Goal: Navigation & Orientation: Find specific page/section

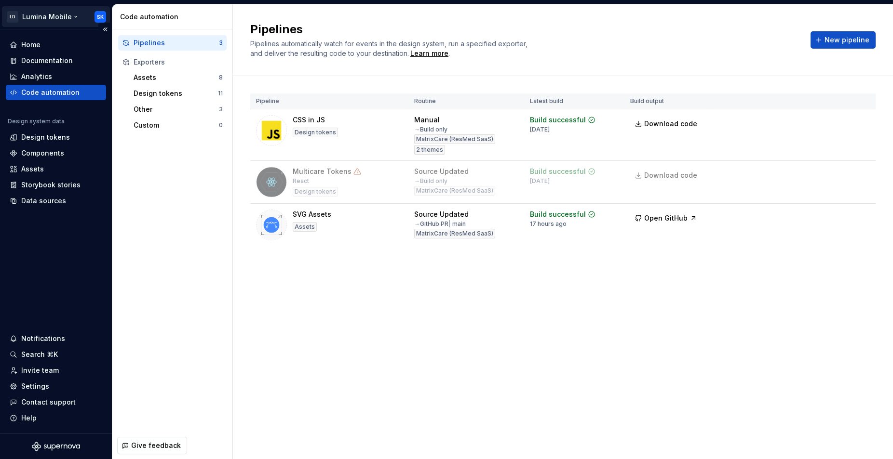
click at [58, 13] on html "LD Lumina Mobile SK Home Documentation Analytics Code automation Design system …" at bounding box center [446, 229] width 893 height 459
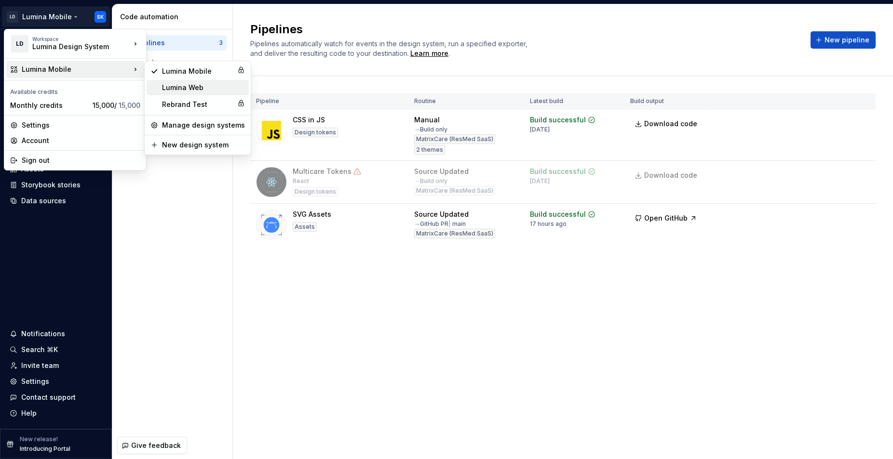
click at [208, 87] on div "Lumina Web" at bounding box center [203, 88] width 83 height 10
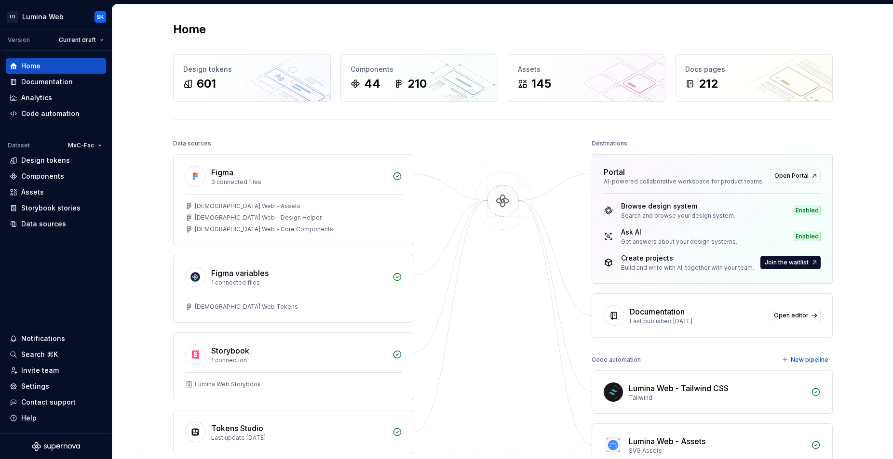
click at [507, 193] on img at bounding box center [502, 211] width 93 height 105
click at [799, 261] on span "Join the waitlist" at bounding box center [786, 263] width 44 height 8
click at [738, 266] on div "Build and write with AI, together with your team." at bounding box center [687, 268] width 133 height 8
click at [780, 266] on span "Join the waitlist" at bounding box center [786, 263] width 44 height 8
click at [395, 27] on div "Home" at bounding box center [502, 29] width 659 height 15
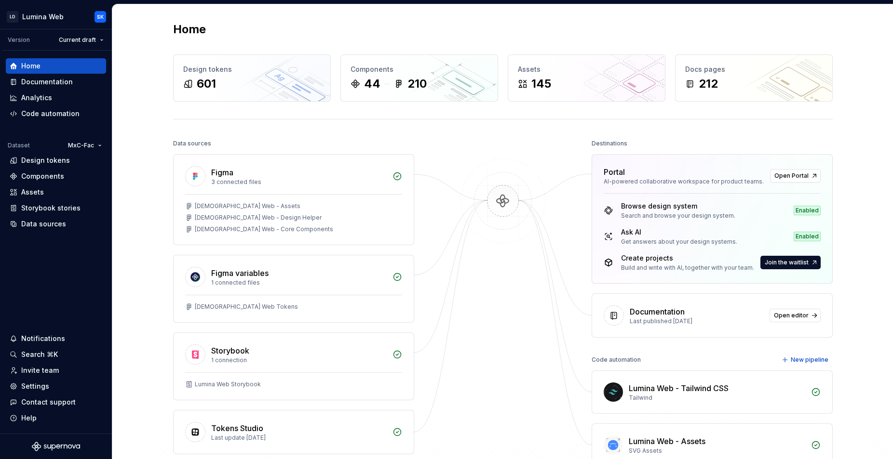
click at [805, 25] on div "Home" at bounding box center [502, 29] width 659 height 15
click at [648, 38] on div "Home Design tokens 601 Components 44 210 Assets 145 Docs pages 212 Data sources…" at bounding box center [503, 263] width 694 height 519
click at [589, 36] on div "Home" at bounding box center [502, 29] width 659 height 15
click at [502, 79] on div "Design tokens 601 Components 44 210 Assets 145 Docs pages 212" at bounding box center [502, 77] width 659 height 47
click at [684, 121] on div "Home Design tokens 601 Components 44 210 Assets 145 Docs pages 212 Data sources…" at bounding box center [503, 263] width 694 height 519
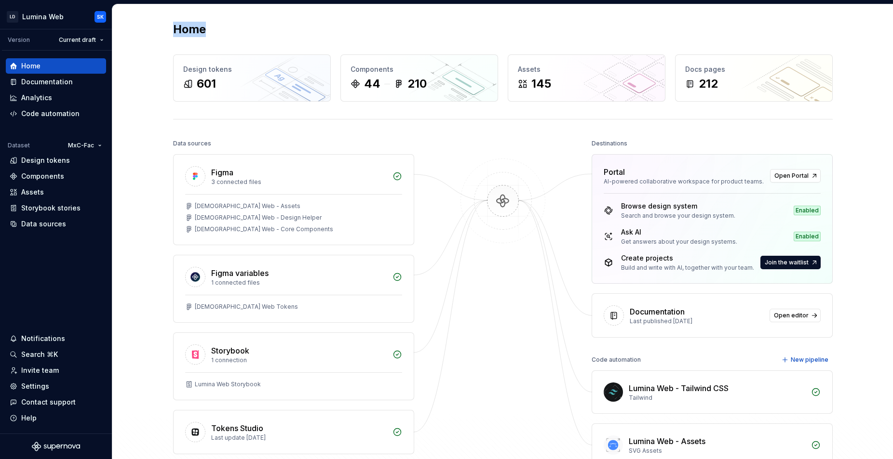
drag, startPoint x: 207, startPoint y: 31, endPoint x: 148, endPoint y: 31, distance: 59.3
click at [148, 31] on div "Home Design tokens 601 Components 44 210 Assets 145 Docs pages 212 Data sources…" at bounding box center [502, 263] width 780 height 519
click at [202, 31] on h2 "Home" at bounding box center [189, 29] width 33 height 15
click at [70, 173] on div "Components" at bounding box center [56, 177] width 93 height 10
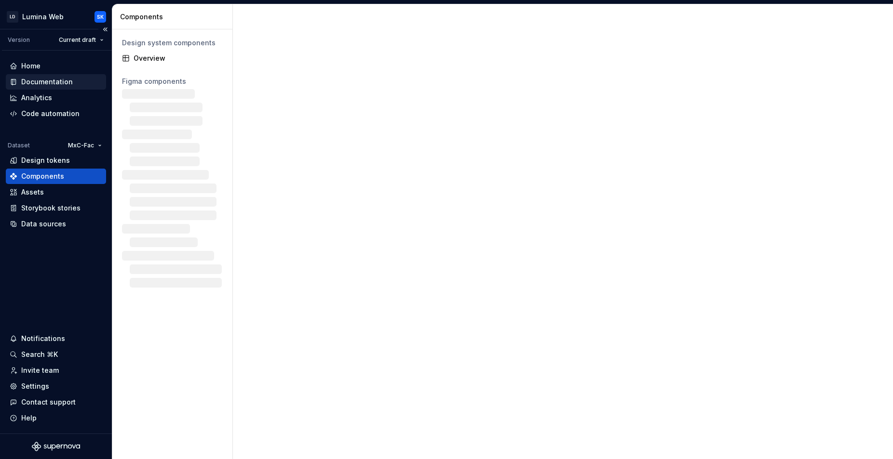
click at [54, 79] on div "Documentation" at bounding box center [47, 82] width 52 height 10
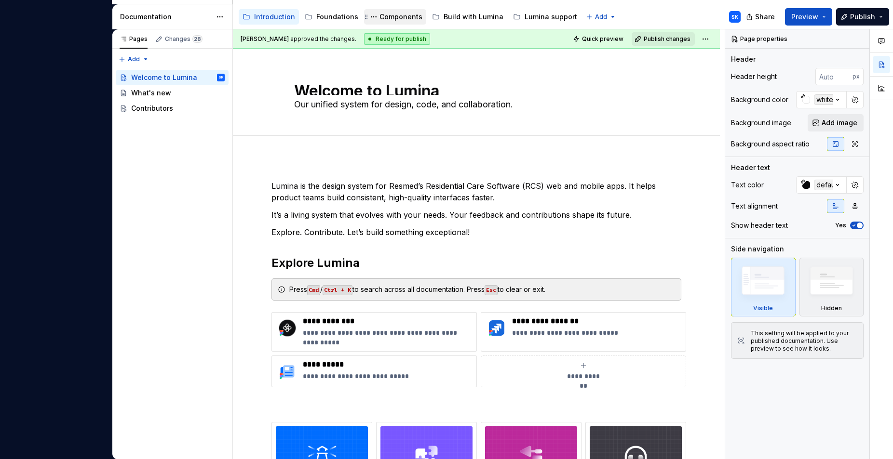
click at [402, 14] on div "Components" at bounding box center [400, 17] width 43 height 10
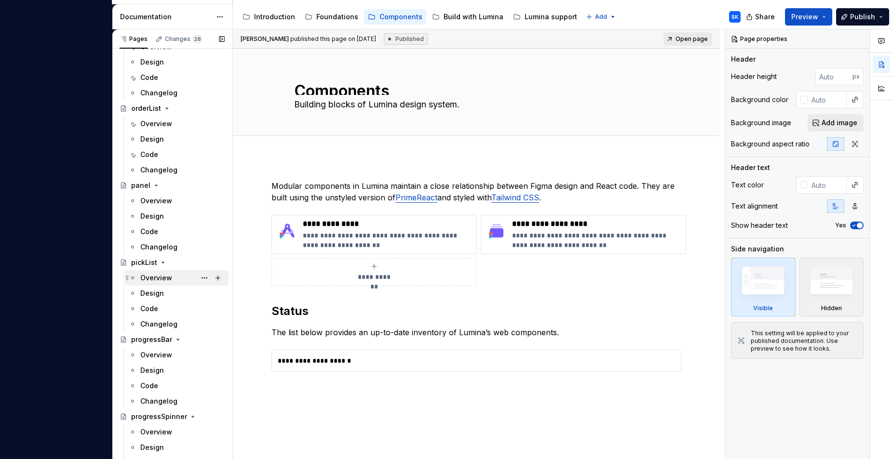
scroll to position [1903, 0]
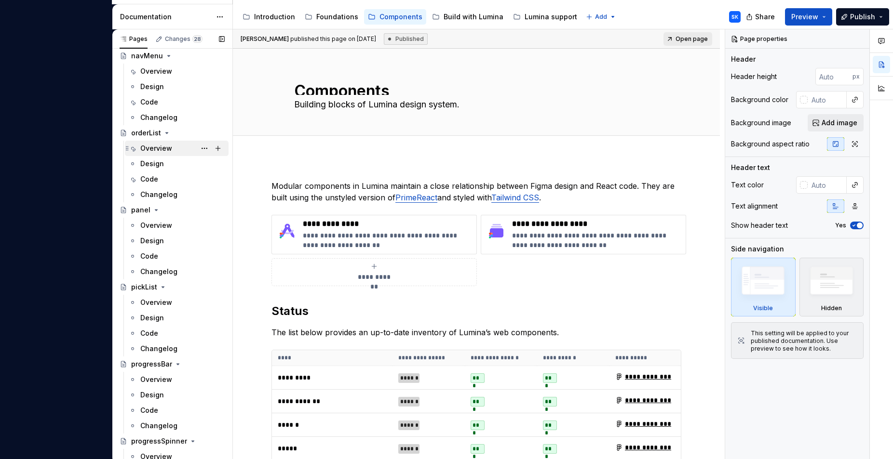
click at [173, 147] on div "Overview" at bounding box center [182, 148] width 84 height 13
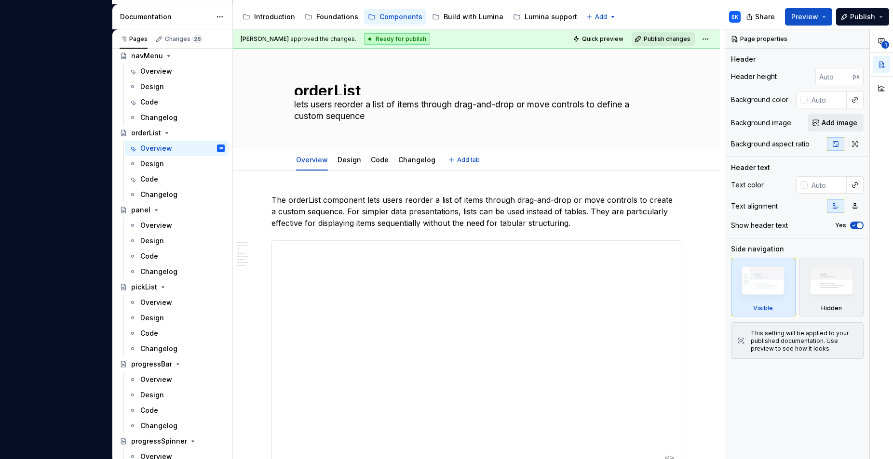
type textarea "*"
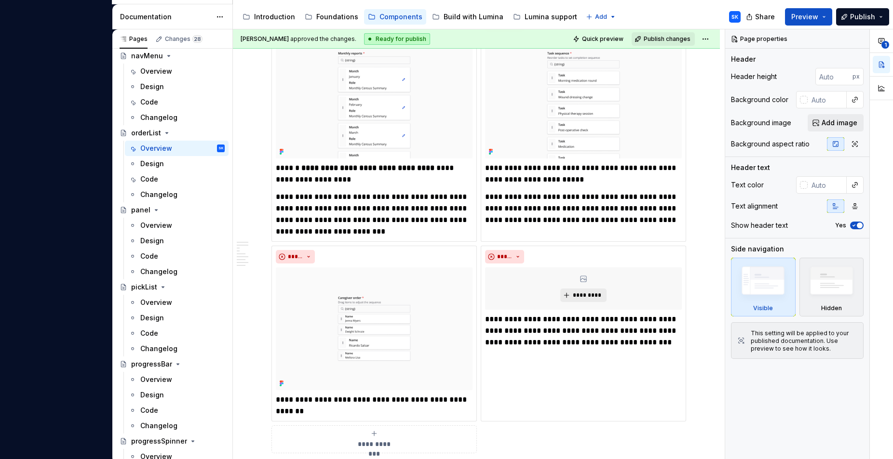
scroll to position [1455, 0]
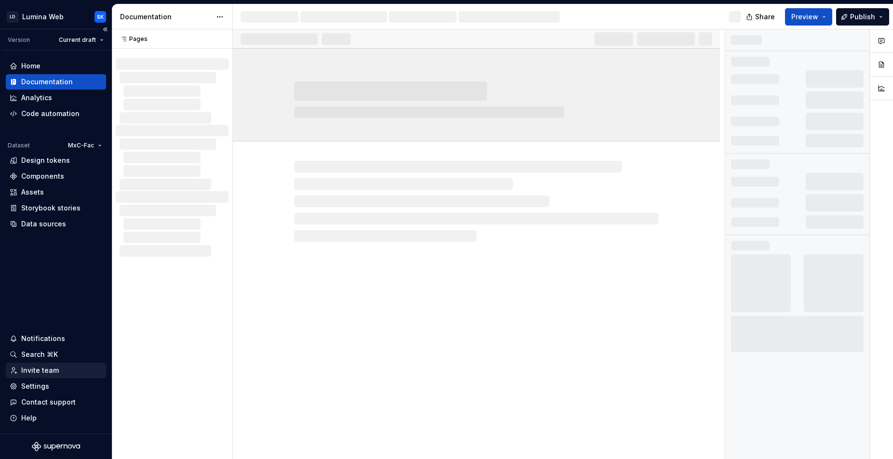
click at [50, 374] on div "Invite team" at bounding box center [40, 371] width 38 height 10
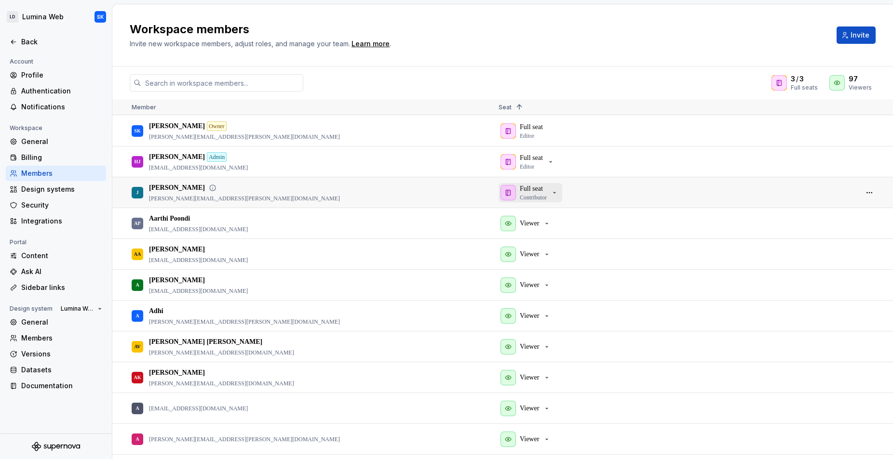
click at [541, 190] on p "Full seat" at bounding box center [531, 189] width 23 height 10
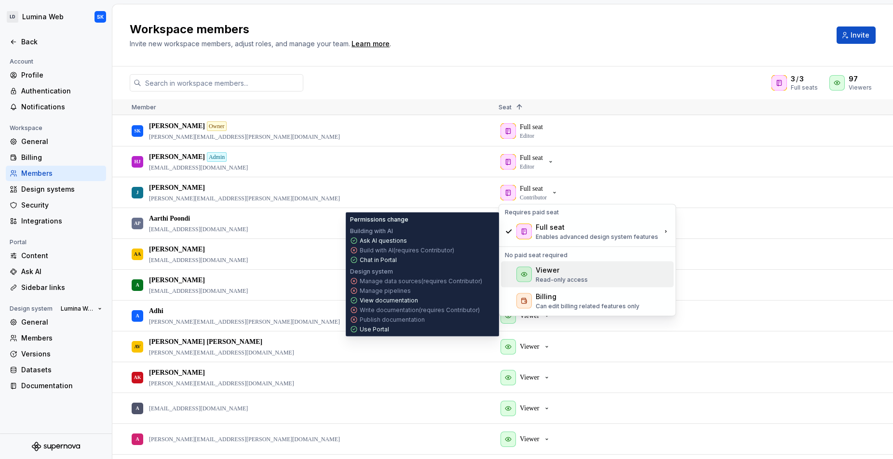
click at [596, 270] on div "Viewer Read-only access" at bounding box center [587, 275] width 173 height 26
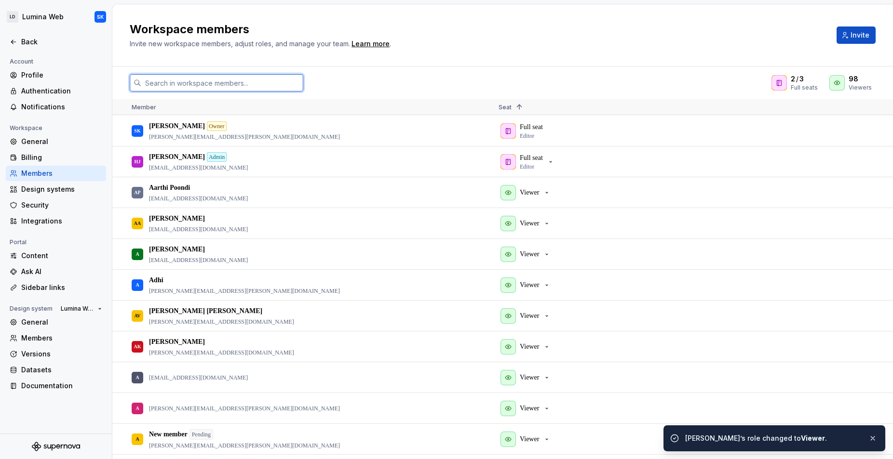
click at [254, 87] on input "text" at bounding box center [222, 82] width 162 height 17
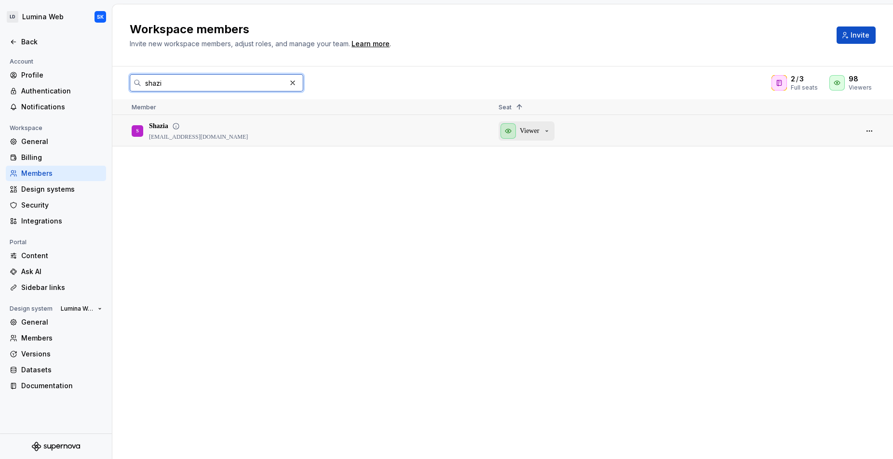
type input "shazi"
click at [538, 133] on p "Viewer" at bounding box center [529, 131] width 19 height 10
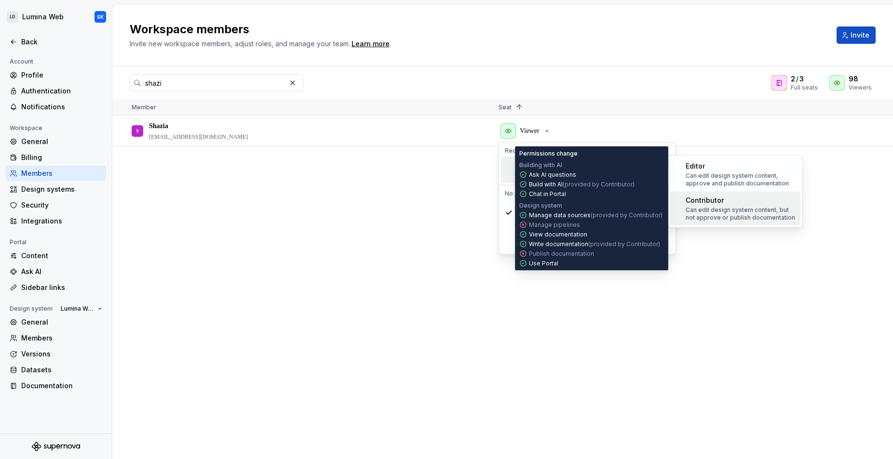
click at [746, 204] on div "Contributor" at bounding box center [740, 201] width 111 height 10
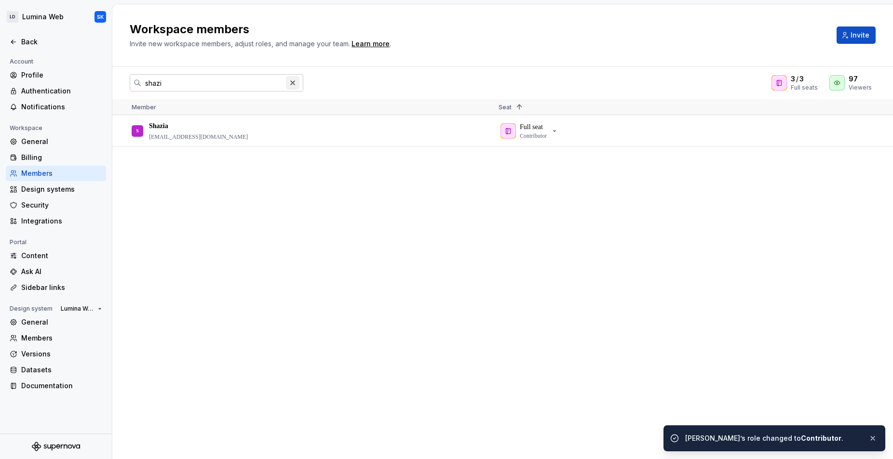
click at [294, 83] on button "button" at bounding box center [292, 82] width 13 height 13
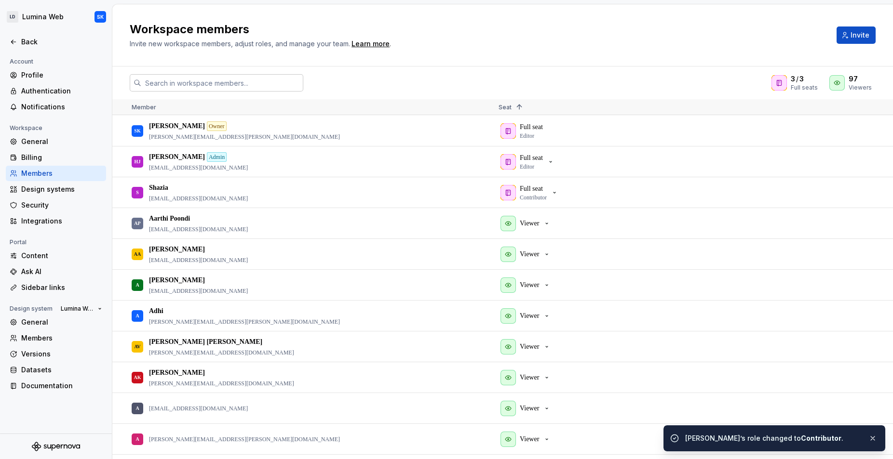
click at [356, 77] on div "3 / 3 Full seats 97 Viewers" at bounding box center [502, 82] width 780 height 17
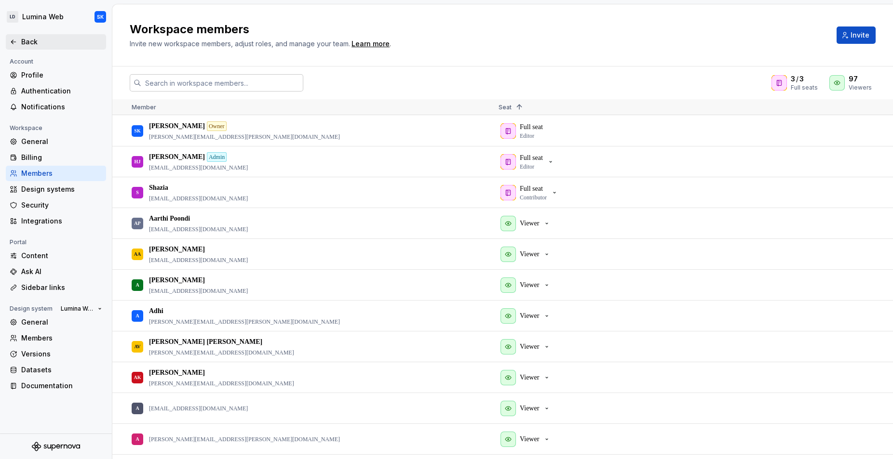
click at [55, 41] on div "Back" at bounding box center [61, 42] width 81 height 10
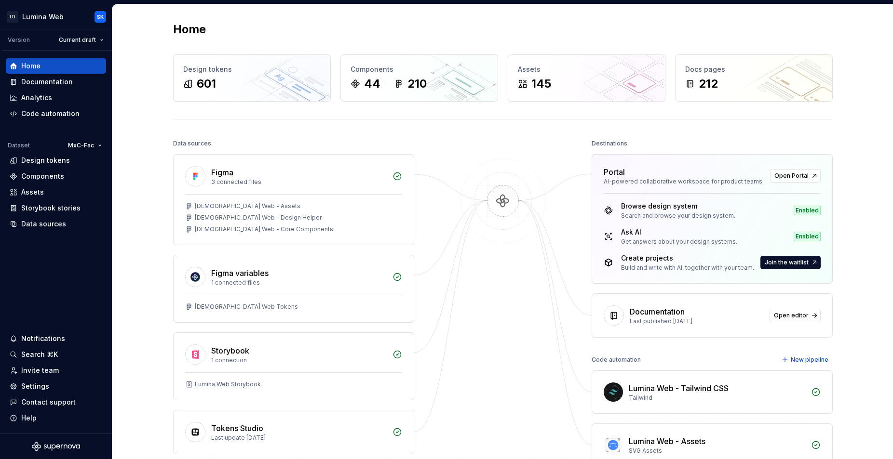
click at [534, 114] on div "Home Design tokens 601 Components 44 210 Assets 145 Docs pages 212 Data sources…" at bounding box center [503, 263] width 694 height 519
click at [498, 27] on div "Home" at bounding box center [502, 29] width 659 height 15
click at [789, 262] on span "Join the waitlist" at bounding box center [786, 263] width 44 height 8
click at [816, 263] on button "Join the waitlist" at bounding box center [790, 262] width 60 height 13
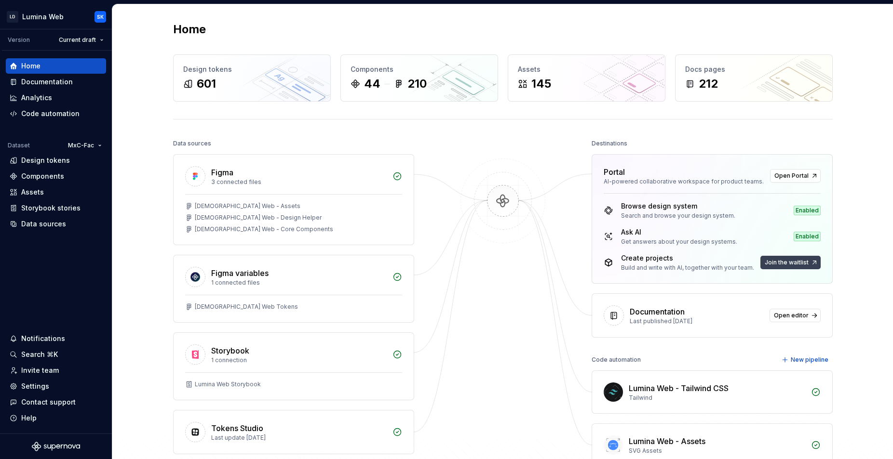
click at [816, 263] on button "Join the waitlist" at bounding box center [790, 262] width 60 height 13
click at [848, 264] on div "Home Design tokens 601 Components 44 210 Assets 145 Docs pages 212 Data sources…" at bounding box center [503, 263] width 694 height 519
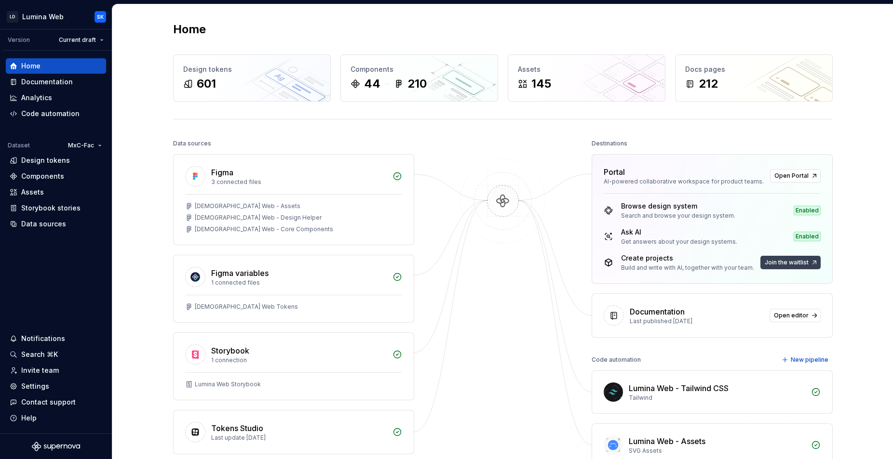
click at [799, 264] on span "Join the waitlist" at bounding box center [786, 263] width 44 height 8
click at [858, 263] on div "Home Design tokens 601 Components 44 210 Assets 145 Docs pages 212 Data sources…" at bounding box center [502, 263] width 780 height 519
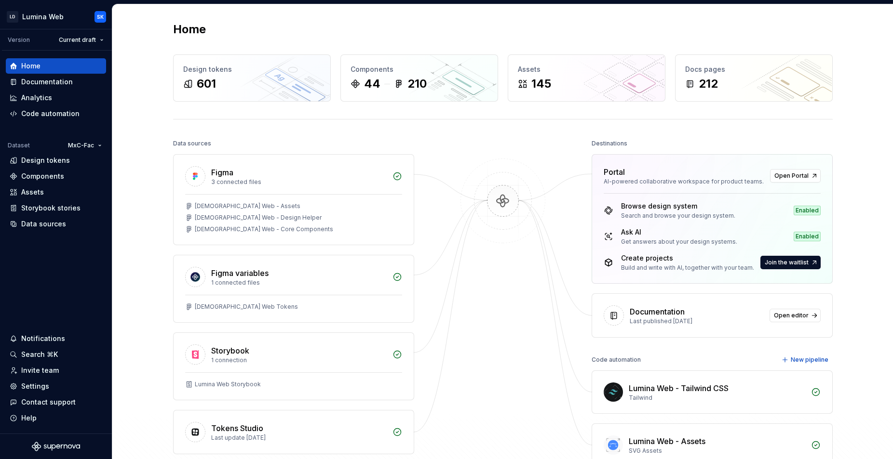
click at [493, 128] on div "Home Design tokens 601 Components 44 210 Assets 145 Docs pages 212 Data sources…" at bounding box center [503, 263] width 694 height 519
click at [501, 141] on div at bounding box center [502, 302] width 96 height 330
click at [787, 177] on span "Open Portal" at bounding box center [791, 176] width 34 height 8
click at [795, 264] on span "Join the waitlist" at bounding box center [786, 263] width 44 height 8
click at [798, 263] on span "Join the waitlist" at bounding box center [786, 263] width 44 height 8
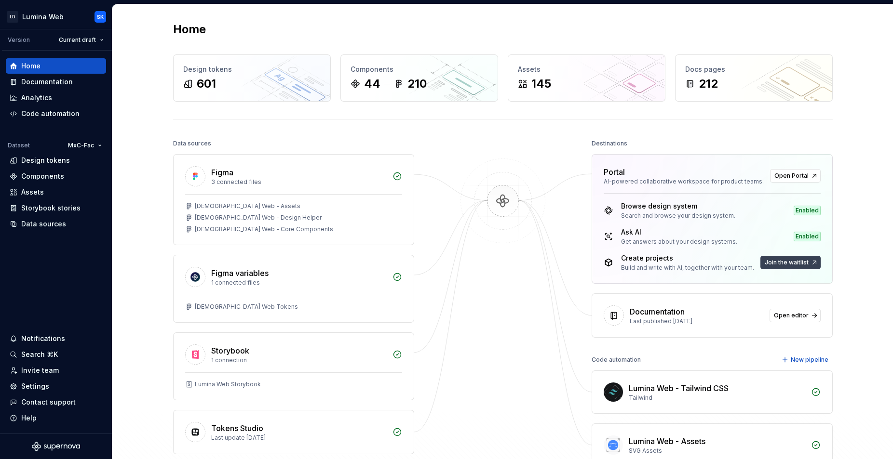
click at [798, 263] on span "Join the waitlist" at bounding box center [786, 263] width 44 height 8
click at [850, 282] on div "Home Design tokens 601 Components 44 210 Assets 145 Docs pages 212 Data sources…" at bounding box center [502, 263] width 780 height 519
